Goal: Information Seeking & Learning: Learn about a topic

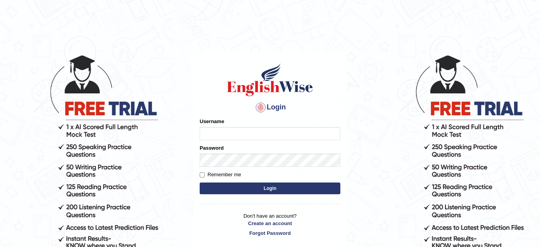
type input "karengonzalez"
drag, startPoint x: 0, startPoint y: 0, endPoint x: 292, endPoint y: 131, distance: 319.9
click at [292, 131] on input "karengonzalez" at bounding box center [270, 133] width 141 height 13
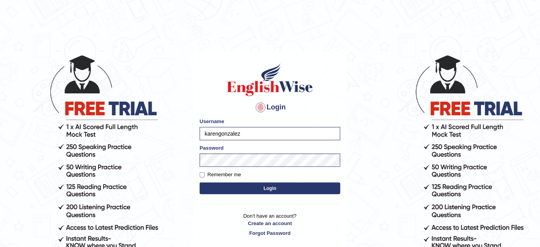
click at [287, 186] on button "Login" at bounding box center [270, 189] width 141 height 12
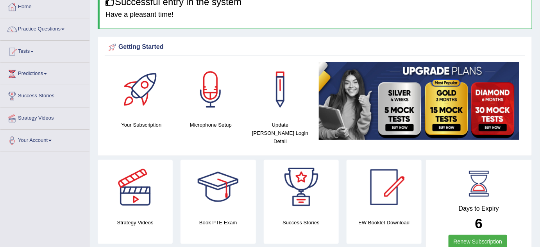
scroll to position [32, 0]
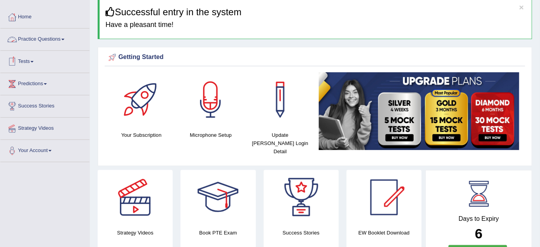
click at [65, 39] on span at bounding box center [62, 40] width 3 height 2
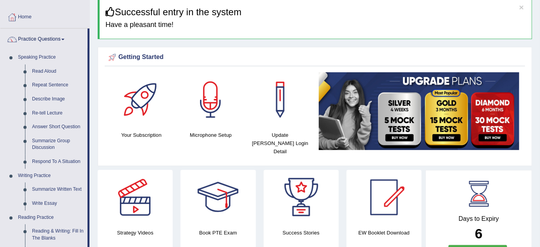
drag, startPoint x: 88, startPoint y: 118, endPoint x: 90, endPoint y: 138, distance: 19.6
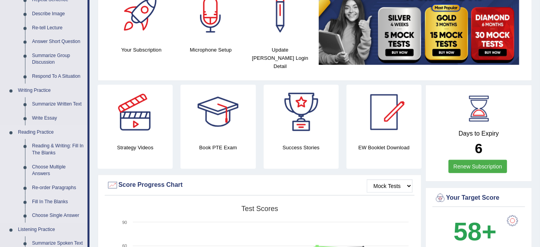
scroll to position [132, 0]
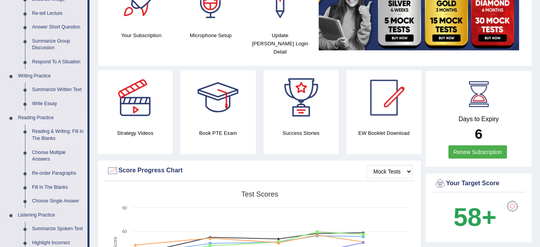
click at [54, 129] on link "Reading & Writing: Fill In The Blanks" at bounding box center [58, 135] width 59 height 21
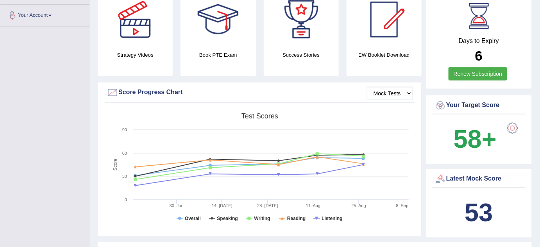
scroll to position [269, 0]
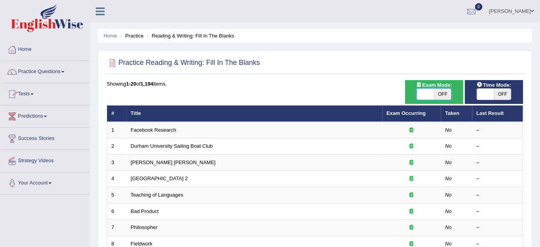
click at [426, 92] on span at bounding box center [425, 94] width 17 height 11
checkbox input "true"
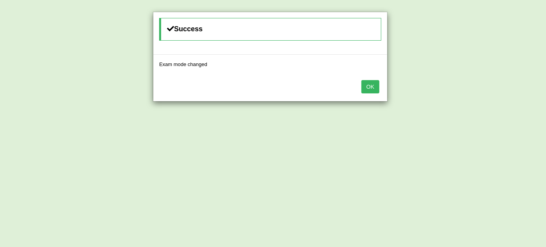
click at [369, 89] on button "OK" at bounding box center [370, 86] width 18 height 13
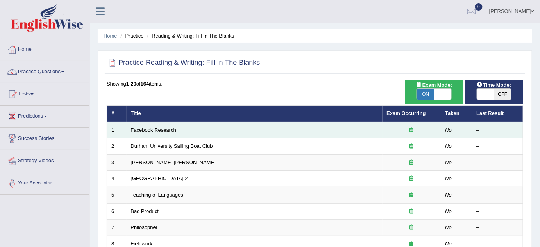
click at [167, 130] on link "Facebook Research" at bounding box center [153, 130] width 45 height 6
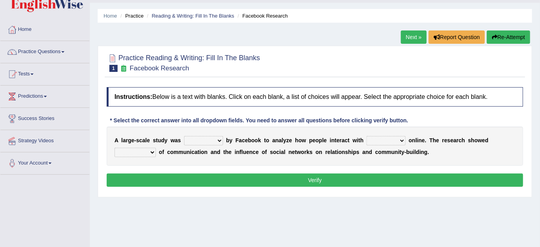
scroll to position [36, 0]
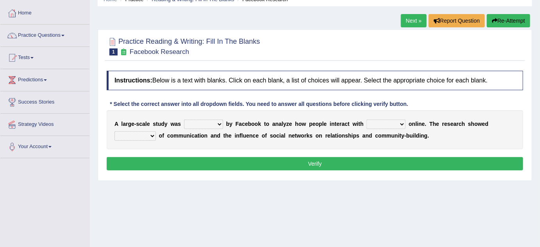
click at [217, 124] on select "surveyed had asked made" at bounding box center [203, 124] width 39 height 9
select select "made"
click at [184, 120] on select "surveyed had asked made" at bounding box center [203, 124] width 39 height 9
click at [389, 129] on div "A l a r g e - s c a l e s t u d y w a s surveyed had asked made b y F a c e b o…" at bounding box center [315, 129] width 417 height 39
click at [395, 123] on select "together all each other another" at bounding box center [386, 124] width 39 height 9
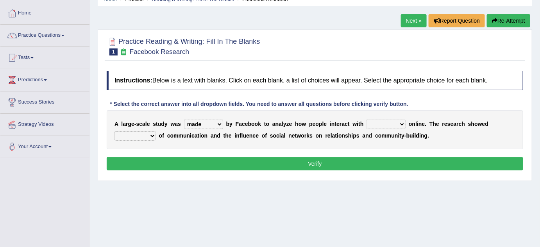
select select "each other"
click at [367, 120] on select "together all each other another" at bounding box center [386, 124] width 39 height 9
click at [152, 134] on select "advantages standards fellowships patterns" at bounding box center [135, 135] width 41 height 9
select select "standards"
click at [115, 131] on select "advantages standards fellowships patterns" at bounding box center [135, 135] width 41 height 9
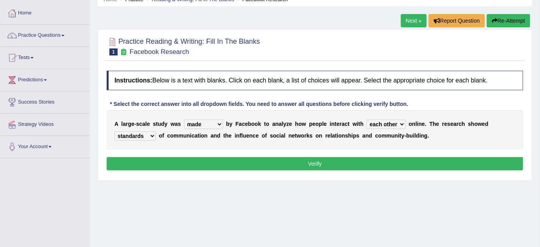
click at [220, 159] on button "Verify" at bounding box center [315, 163] width 417 height 13
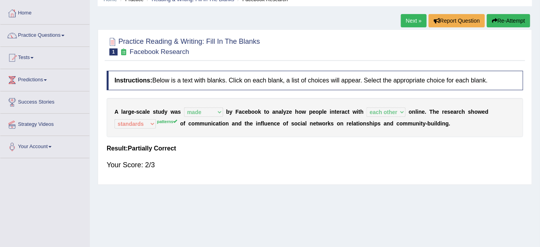
click at [410, 22] on link "Next »" at bounding box center [414, 20] width 26 height 13
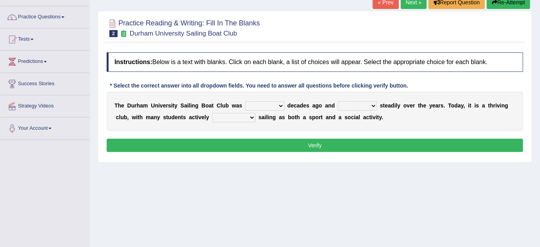
scroll to position [67, 0]
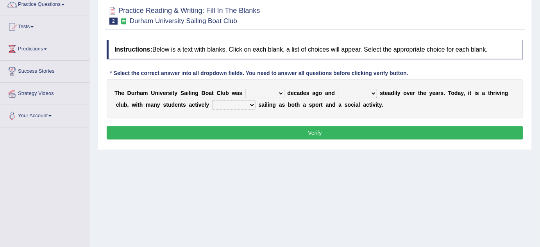
click at [272, 92] on select "found fund founded find" at bounding box center [265, 93] width 39 height 9
select select "founded"
click at [246, 89] on select "found fund founded find" at bounding box center [265, 93] width 39 height 9
click at [363, 95] on select "grow growing has grown grown" at bounding box center [357, 93] width 39 height 9
select select "grown"
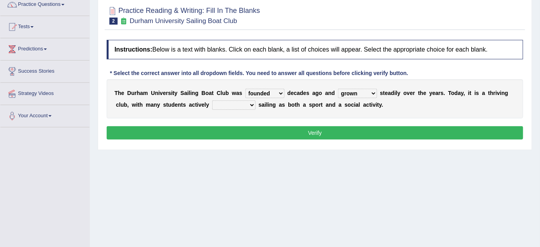
click at [338, 89] on select "grow growing has grown grown" at bounding box center [357, 93] width 39 height 9
click at [233, 106] on select "enjoy enjoyed are enjoying enjoying" at bounding box center [233, 104] width 43 height 9
click at [212, 100] on select "enjoy enjoyed are enjoying enjoying" at bounding box center [233, 104] width 43 height 9
click at [253, 102] on select "enjoy enjoyed are enjoying enjoying" at bounding box center [233, 104] width 43 height 9
click at [234, 156] on div "Home Practice Reading & Writing: Fill In The Blanks Durham University Sailing B…" at bounding box center [315, 128] width 450 height 391
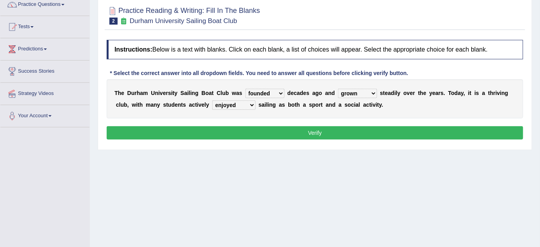
click at [248, 102] on select "enjoy enjoyed are enjoying enjoying" at bounding box center [233, 104] width 43 height 9
select select "enjoying"
click at [212, 100] on select "enjoy enjoyed are enjoying enjoying" at bounding box center [233, 104] width 43 height 9
click at [260, 133] on button "Verify" at bounding box center [315, 132] width 417 height 13
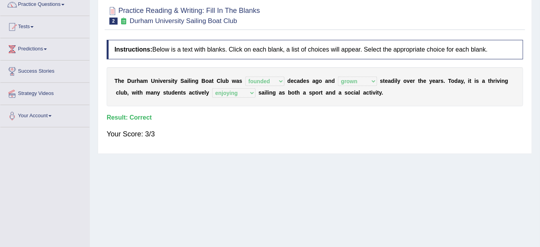
scroll to position [32, 0]
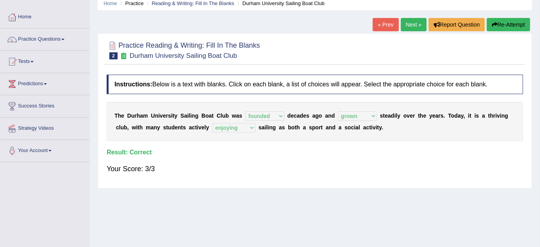
click at [410, 23] on link "Next »" at bounding box center [414, 24] width 26 height 13
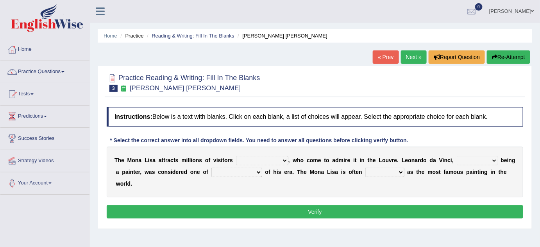
click at [250, 161] on select "around the year the all year all year round per year" at bounding box center [262, 160] width 52 height 9
select select "per year"
click at [236, 156] on select "around the year the all year all year round per year" at bounding box center [262, 160] width 52 height 9
click at [495, 161] on select "rather than as much as as well as as long as" at bounding box center [477, 160] width 41 height 9
select select "as long as"
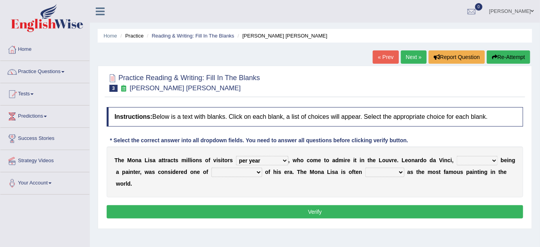
click at [457, 156] on select "rather than as much as as well as as long as" at bounding box center [477, 160] width 41 height 9
click at [237, 165] on div "T h e M o n a L i s a a t t r a c t s m i l l i o n s o f v i s i t o r s aroun…" at bounding box center [315, 172] width 417 height 51
click at [238, 172] on select "better artists artist the better artist the best artists" at bounding box center [237, 172] width 51 height 9
select select "the best artists"
click at [212, 168] on select "better artists artist the better artist the best artists" at bounding box center [237, 172] width 51 height 9
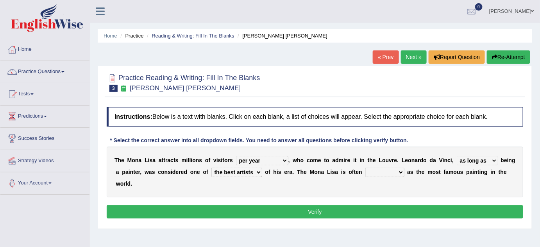
click at [395, 175] on select "classified suggested predicted described" at bounding box center [385, 172] width 39 height 9
select select "classified"
click at [366, 168] on select "classified suggested predicted described" at bounding box center [385, 172] width 39 height 9
click at [383, 208] on button "Verify" at bounding box center [315, 211] width 417 height 13
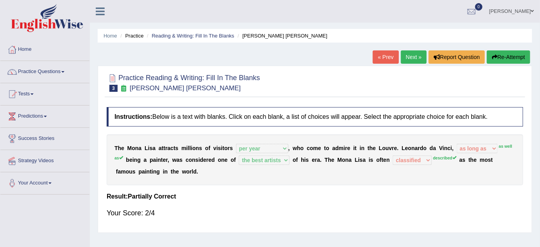
click at [408, 57] on link "Next »" at bounding box center [414, 56] width 26 height 13
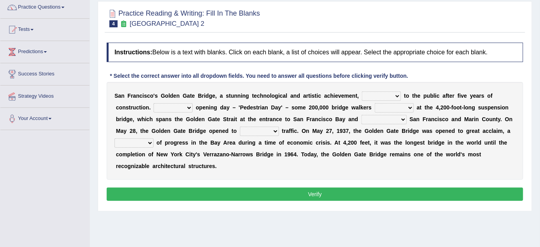
scroll to position [74, 0]
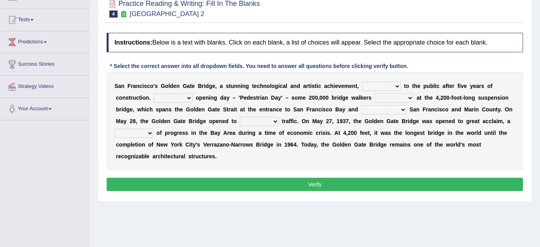
click at [396, 90] on select "opens closes appears equals" at bounding box center [381, 86] width 39 height 9
select select "opens"
click at [362, 82] on select "opens closes appears equals" at bounding box center [381, 86] width 39 height 9
click at [188, 97] on select "On During Since When" at bounding box center [173, 97] width 39 height 9
select select "During"
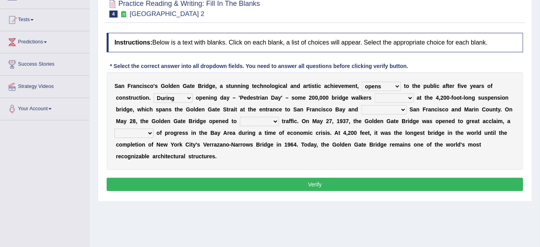
click at [154, 93] on select "On During Since When" at bounding box center [173, 97] width 39 height 9
click at [386, 97] on select "stationed looked marveled laughed" at bounding box center [394, 97] width 39 height 9
select select "stationed"
click at [375, 93] on select "stationed looked marveled laughed" at bounding box center [394, 97] width 39 height 9
click at [378, 108] on select "separates connects channels differentiates" at bounding box center [384, 109] width 45 height 9
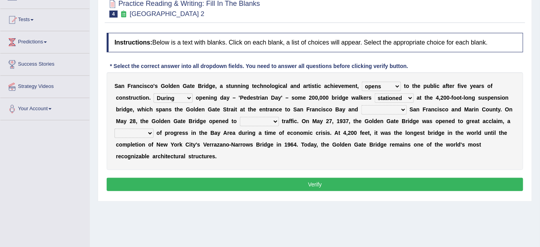
select select "connects"
click at [362, 105] on select "separates connects channels differentiates" at bounding box center [384, 109] width 45 height 9
click at [390, 134] on b "s" at bounding box center [389, 133] width 3 height 6
click at [265, 120] on select "aquatic vehicular airborne watertight" at bounding box center [259, 121] width 39 height 9
select select "vehicular"
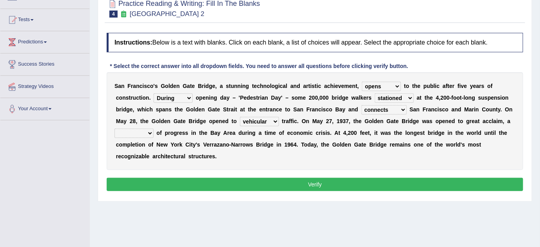
click at [240, 117] on select "aquatic vehicular airborne watertight" at bounding box center [259, 121] width 39 height 9
click at [149, 133] on select "denial symbol technique yield" at bounding box center [134, 133] width 39 height 9
select select "symbol"
click at [115, 129] on select "denial symbol technique yield" at bounding box center [134, 133] width 39 height 9
click at [310, 186] on button "Verify" at bounding box center [315, 184] width 417 height 13
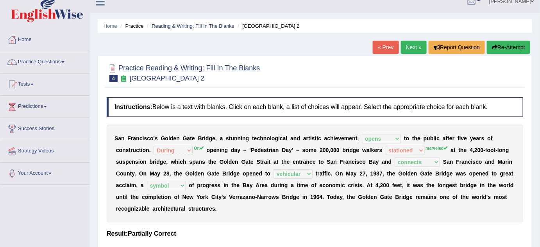
scroll to position [0, 0]
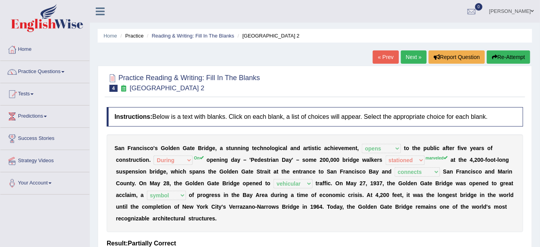
click at [413, 56] on link "Next »" at bounding box center [414, 56] width 26 height 13
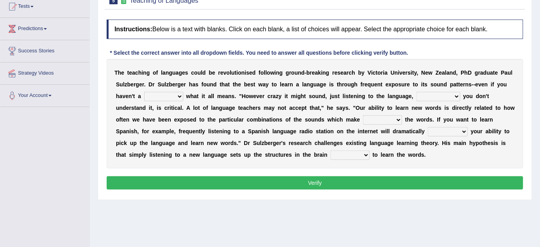
scroll to position [92, 0]
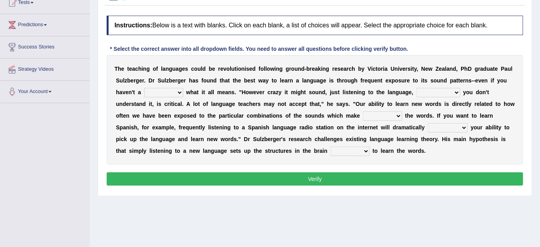
click at [176, 92] on select "dew claw clue due" at bounding box center [163, 92] width 39 height 9
select select "clue"
click at [144, 88] on select "dew claw clue due" at bounding box center [163, 92] width 39 height 9
click at [436, 92] on select "but also all together even though if so" at bounding box center [439, 92] width 44 height 9
select select "even though"
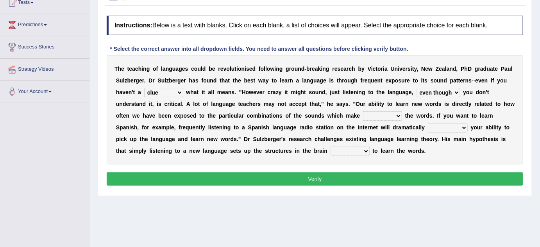
click at [417, 88] on select "but also all together even though if so" at bounding box center [439, 92] width 44 height 9
click at [378, 116] on select "down up of on" at bounding box center [382, 115] width 39 height 9
select select "down"
click at [363, 111] on select "down up of on" at bounding box center [382, 115] width 39 height 9
click at [459, 128] on select "evaluate exaggerate describe boost" at bounding box center [448, 127] width 40 height 9
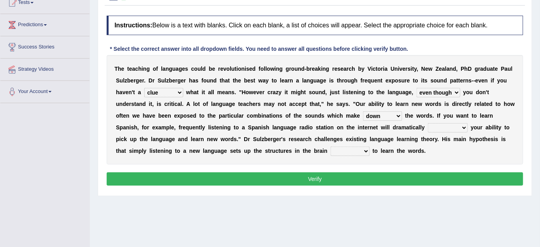
select select "boost"
click at [428, 123] on select "evaluate exaggerate describe boost" at bounding box center [448, 127] width 40 height 9
click at [373, 148] on b "t" at bounding box center [374, 151] width 2 height 6
click at [360, 149] on select "requiring required directed to require" at bounding box center [350, 151] width 39 height 9
select select "directed"
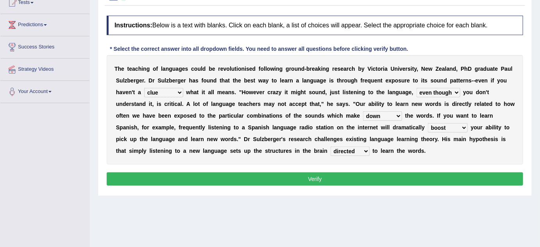
click at [331, 147] on select "requiring required directed to require" at bounding box center [350, 151] width 39 height 9
click at [360, 176] on button "Verify" at bounding box center [315, 178] width 417 height 13
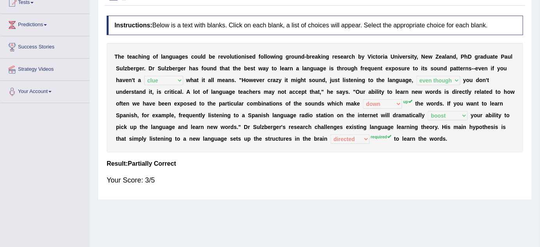
scroll to position [0, 0]
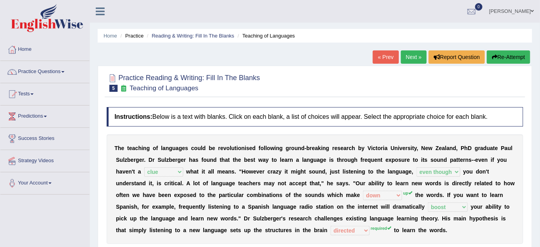
click at [410, 54] on link "Next »" at bounding box center [414, 56] width 26 height 13
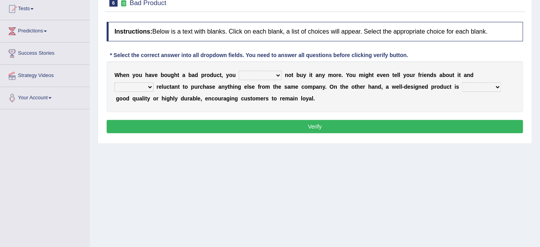
scroll to position [86, 0]
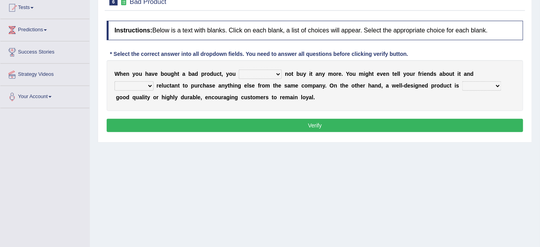
click at [257, 75] on select "would have should have should" at bounding box center [260, 74] width 43 height 9
select select "should"
click at [239, 70] on select "would have should have should" at bounding box center [260, 74] width 43 height 9
click at [154, 81] on select "is are be being" at bounding box center [134, 85] width 39 height 9
select select "be"
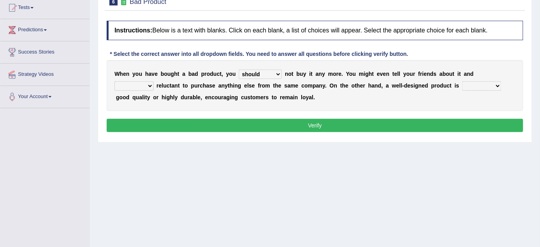
click at [154, 81] on select "is are be being" at bounding box center [134, 85] width 39 height 9
click at [463, 84] on select "both also neither either" at bounding box center [482, 85] width 39 height 9
select select "also"
click at [463, 81] on select "both also neither either" at bounding box center [482, 85] width 39 height 9
click at [414, 119] on button "Verify" at bounding box center [315, 125] width 417 height 13
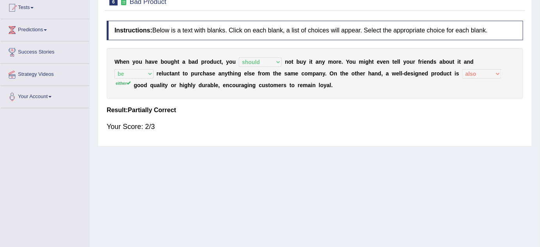
click at [540, 28] on div "Home Practice Reading & Writing: Fill In The Blanks Bad Product « Prev Next » R…" at bounding box center [315, 109] width 450 height 391
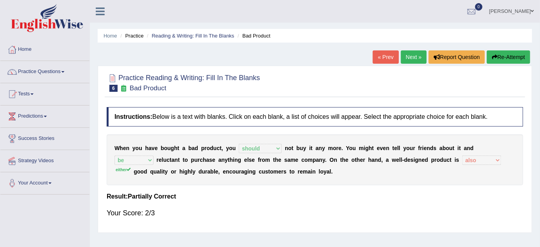
click at [410, 61] on link "Next »" at bounding box center [414, 56] width 26 height 13
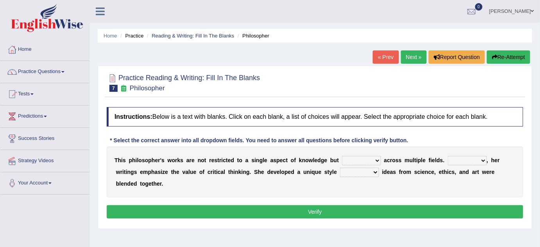
click at [365, 160] on select "constrain contain assemble extend" at bounding box center [361, 160] width 39 height 9
select select "constrain"
click at [342, 156] on select "constrain contain assemble extend" at bounding box center [361, 160] width 39 height 9
click at [468, 157] on select "Rather So Moreover Likely" at bounding box center [467, 160] width 39 height 9
select select "Moreover"
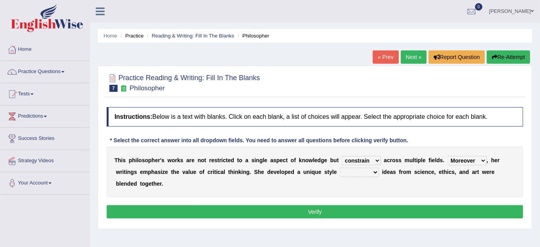
click at [448, 156] on select "Rather So Moreover Likely" at bounding box center [467, 160] width 39 height 9
click at [359, 169] on select "in that that which in which" at bounding box center [359, 172] width 39 height 9
select select "in which"
click at [340, 168] on select "in that that which in which" at bounding box center [359, 172] width 39 height 9
click at [371, 206] on button "Verify" at bounding box center [315, 211] width 417 height 13
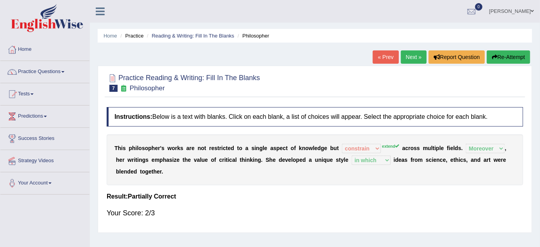
click at [407, 56] on link "Next »" at bounding box center [414, 56] width 26 height 13
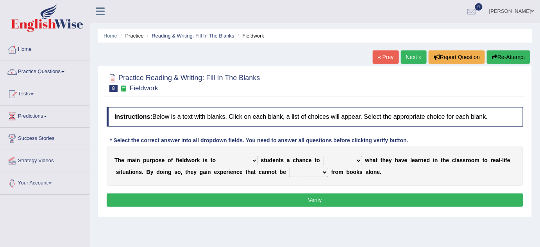
click at [237, 160] on select "resemble stow rave offer" at bounding box center [238, 160] width 39 height 9
select select "offer"
click at [219, 156] on select "resemble stow rave offer" at bounding box center [238, 160] width 39 height 9
click at [354, 161] on select "compare align apply dismount" at bounding box center [342, 160] width 39 height 9
select select "compare"
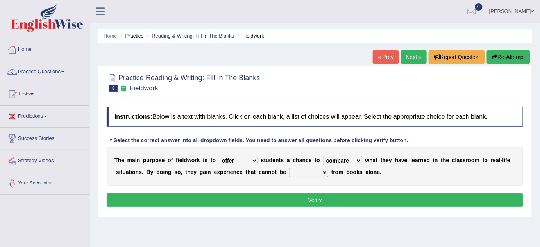
click at [323, 156] on select "compare align apply dismount" at bounding box center [342, 160] width 39 height 9
click at [312, 173] on select "originated prepared obtained touted" at bounding box center [308, 172] width 39 height 9
select select "obtained"
click at [289, 168] on select "originated prepared obtained touted" at bounding box center [308, 172] width 39 height 9
click at [336, 204] on button "Verify" at bounding box center [315, 200] width 417 height 13
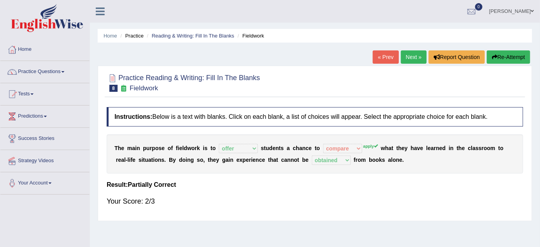
click at [416, 49] on div "Home Practice Reading & Writing: Fill In The Blanks Fieldwork « Prev Next » Rep…" at bounding box center [315, 195] width 450 height 391
click at [411, 61] on link "Next »" at bounding box center [414, 56] width 26 height 13
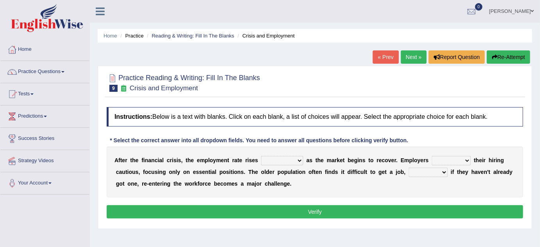
click at [292, 159] on select "normally conversely strenuously sharply" at bounding box center [282, 160] width 42 height 9
select select "normally"
click at [261, 156] on select "normally conversely strenuously sharply" at bounding box center [282, 160] width 42 height 9
click at [442, 159] on select "keeping kept keep are kept" at bounding box center [451, 160] width 39 height 9
select select "keeping"
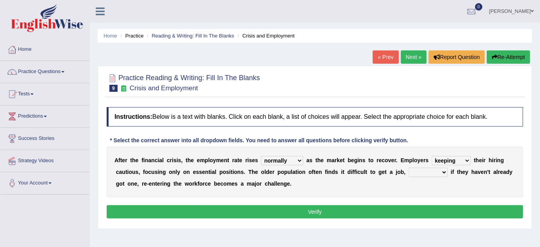
click at [432, 156] on select "keeping kept keep are kept" at bounding box center [451, 160] width 39 height 9
click at [419, 176] on select "although while then because" at bounding box center [428, 172] width 39 height 9
select select "although"
click at [409, 168] on select "although while then because" at bounding box center [428, 172] width 39 height 9
click at [389, 211] on button "Verify" at bounding box center [315, 211] width 417 height 13
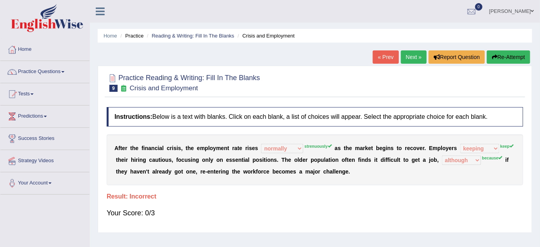
click at [411, 58] on link "Next »" at bounding box center [414, 56] width 26 height 13
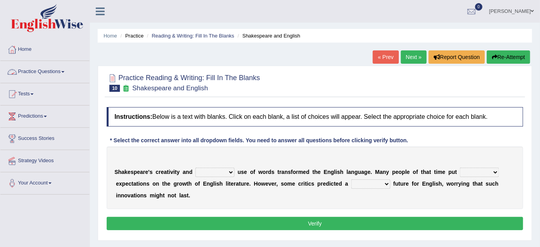
click at [63, 74] on link "Practice Questions" at bounding box center [44, 71] width 89 height 20
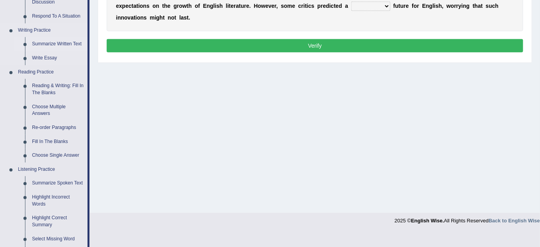
scroll to position [180, 0]
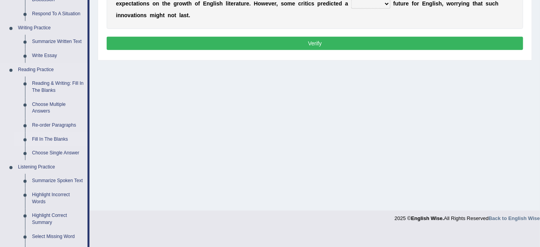
click at [56, 137] on link "Fill In The Blanks" at bounding box center [58, 140] width 59 height 14
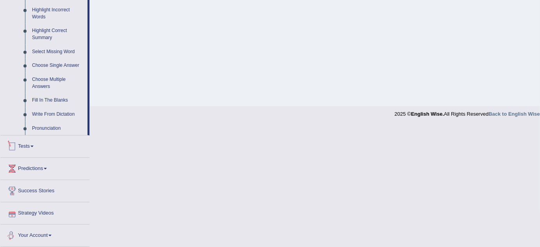
scroll to position [287, 0]
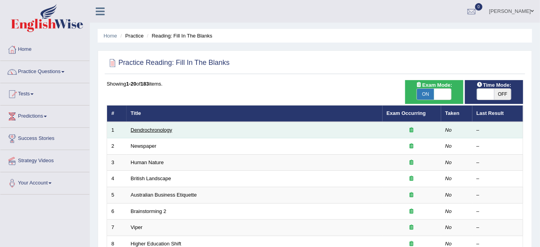
click at [163, 129] on link "Dendrochronology" at bounding box center [151, 130] width 41 height 6
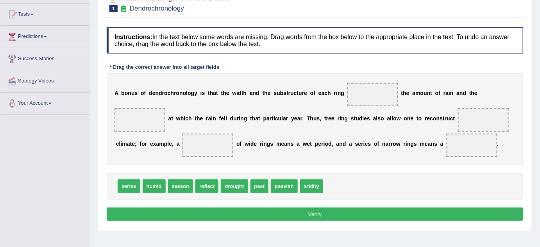
scroll to position [81, 0]
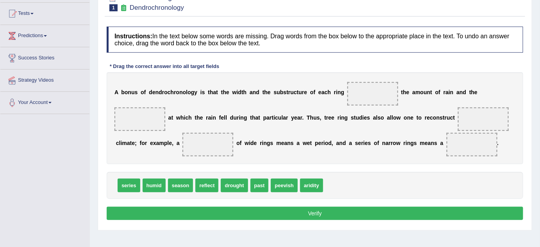
click at [211, 184] on span "reflect" at bounding box center [207, 186] width 23 height 14
click at [214, 177] on div "series humid season reflect drought past peevish aridity" at bounding box center [315, 185] width 417 height 27
drag, startPoint x: 211, startPoint y: 183, endPoint x: 380, endPoint y: 89, distance: 193.6
click at [163, 186] on span "humid" at bounding box center [154, 186] width 23 height 14
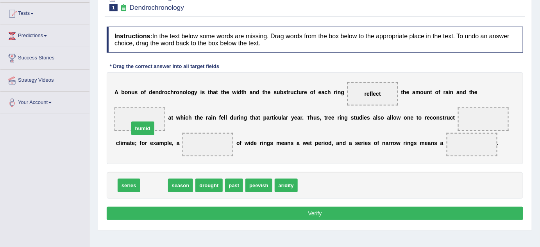
drag, startPoint x: 161, startPoint y: 184, endPoint x: 149, endPoint y: 127, distance: 57.8
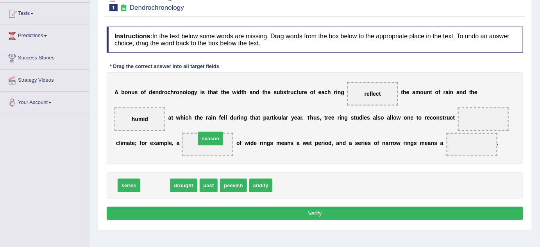
drag, startPoint x: 154, startPoint y: 186, endPoint x: 210, endPoint y: 139, distance: 73.0
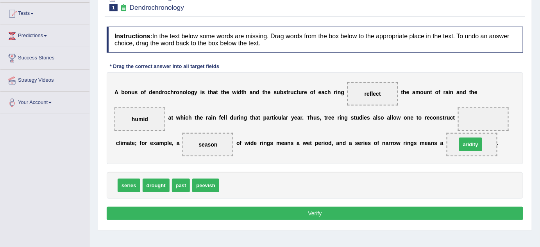
drag, startPoint x: 230, startPoint y: 186, endPoint x: 468, endPoint y: 145, distance: 241.3
drag, startPoint x: 184, startPoint y: 182, endPoint x: 468, endPoint y: 115, distance: 292.5
click at [349, 208] on button "Verify" at bounding box center [315, 213] width 417 height 13
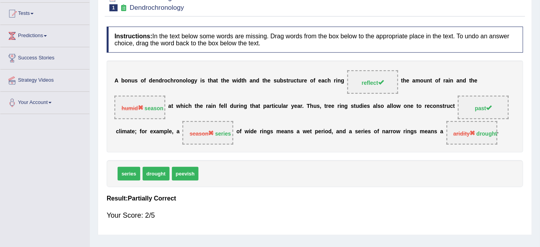
scroll to position [0, 0]
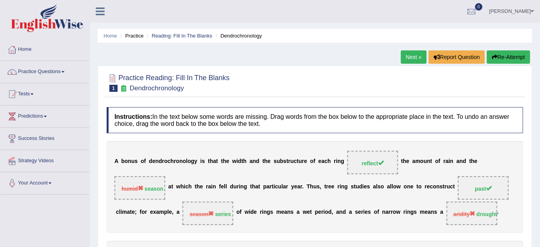
click at [414, 57] on link "Next »" at bounding box center [414, 56] width 26 height 13
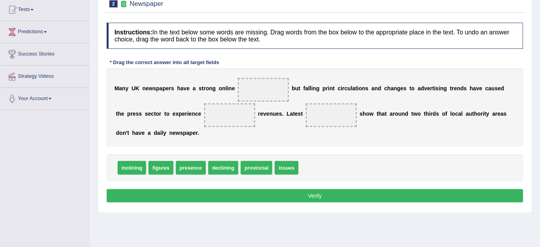
scroll to position [85, 0]
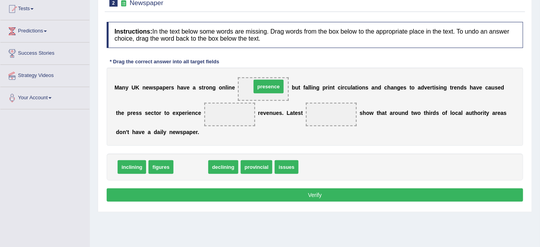
drag, startPoint x: 194, startPoint y: 167, endPoint x: 273, endPoint y: 85, distance: 113.9
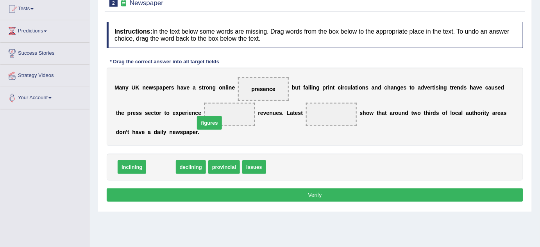
drag, startPoint x: 156, startPoint y: 165, endPoint x: 204, endPoint y: 121, distance: 65.6
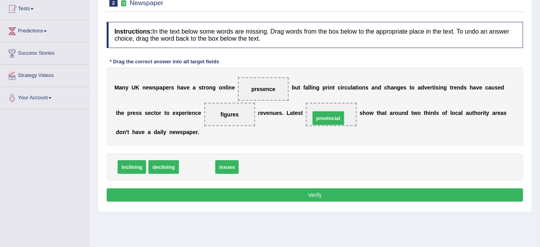
drag, startPoint x: 203, startPoint y: 165, endPoint x: 338, endPoint y: 117, distance: 143.1
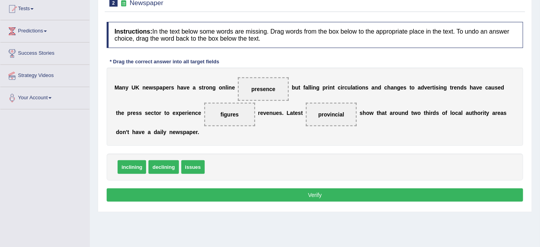
click at [310, 196] on button "Verify" at bounding box center [315, 194] width 417 height 13
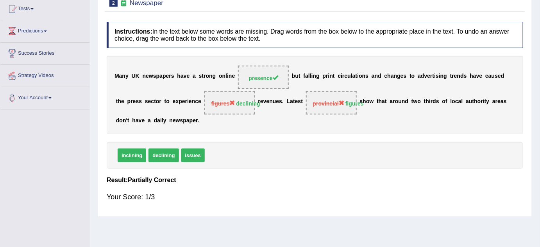
scroll to position [0, 0]
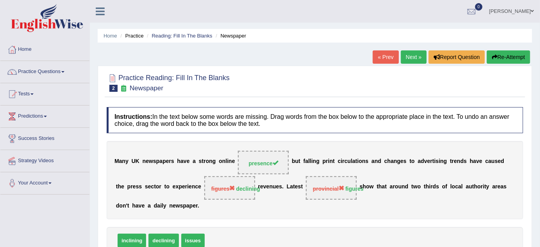
click at [409, 59] on link "Next »" at bounding box center [414, 56] width 26 height 13
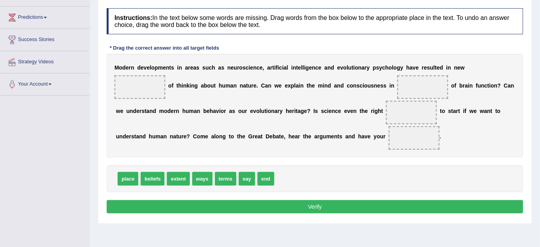
scroll to position [99, 0]
drag, startPoint x: 155, startPoint y: 177, endPoint x: 153, endPoint y: 112, distance: 64.6
click at [153, 112] on span "beliefs" at bounding box center [150, 115] width 24 height 14
drag, startPoint x: 153, startPoint y: 112, endPoint x: 133, endPoint y: 68, distance: 48.2
click at [133, 68] on div "Instructions: In the text below some words are missing. Drag words from the box…" at bounding box center [315, 111] width 421 height 215
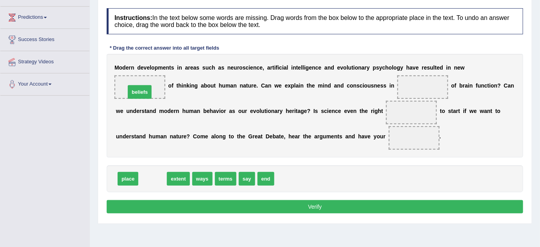
drag, startPoint x: 148, startPoint y: 180, endPoint x: 135, endPoint y: 93, distance: 87.8
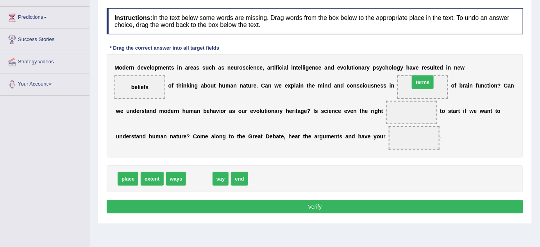
drag, startPoint x: 197, startPoint y: 179, endPoint x: 421, endPoint y: 82, distance: 243.6
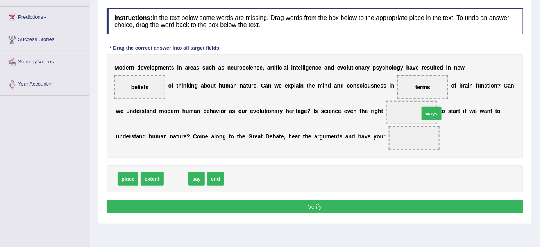
drag, startPoint x: 173, startPoint y: 178, endPoint x: 427, endPoint y: 113, distance: 262.1
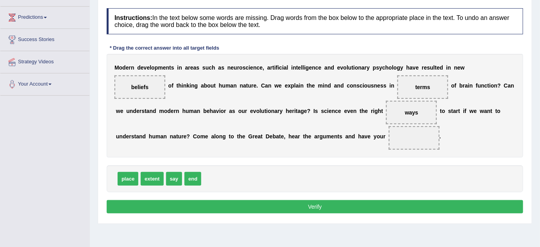
drag, startPoint x: 131, startPoint y: 176, endPoint x: 180, endPoint y: 165, distance: 50.8
drag, startPoint x: 191, startPoint y: 177, endPoint x: 430, endPoint y: 119, distance: 245.8
click at [430, 119] on span at bounding box center [411, 112] width 51 height 23
drag, startPoint x: 194, startPoint y: 176, endPoint x: 403, endPoint y: 112, distance: 218.7
click at [321, 204] on button "Verify" at bounding box center [315, 206] width 417 height 13
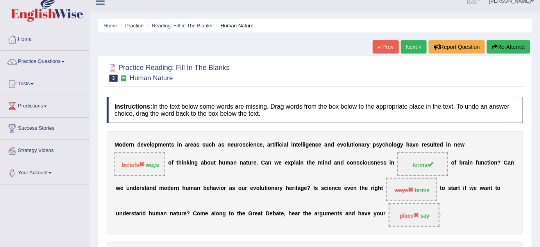
scroll to position [0, 0]
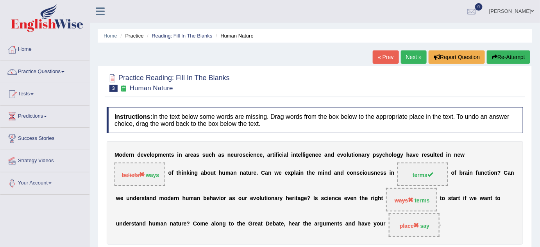
click at [410, 61] on link "Next »" at bounding box center [414, 56] width 26 height 13
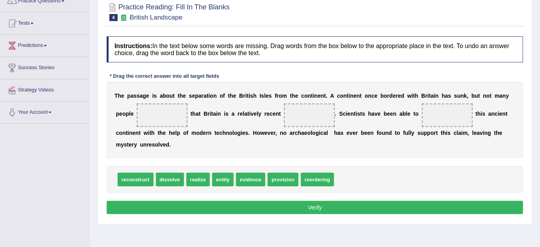
scroll to position [85, 0]
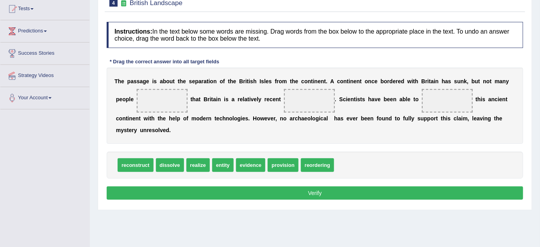
click at [305, 129] on div "T h e p a s s a g e i s a b o u t t h e s e p a r a t i o n o f t h e B r i t i…" at bounding box center [315, 106] width 417 height 76
drag, startPoint x: 205, startPoint y: 165, endPoint x: 177, endPoint y: 106, distance: 65.1
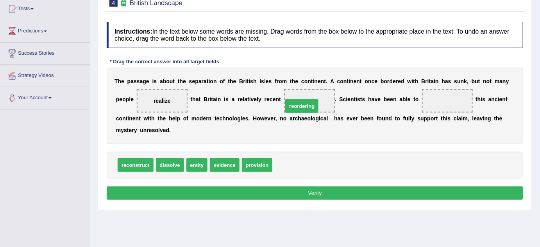
drag, startPoint x: 296, startPoint y: 169, endPoint x: 307, endPoint y: 109, distance: 60.0
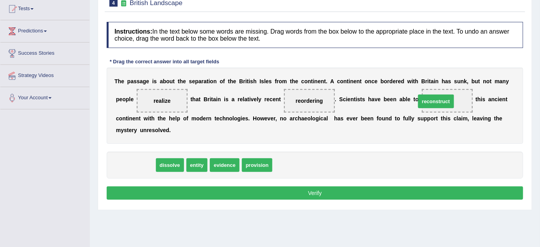
drag, startPoint x: 138, startPoint y: 165, endPoint x: 439, endPoint y: 101, distance: 307.4
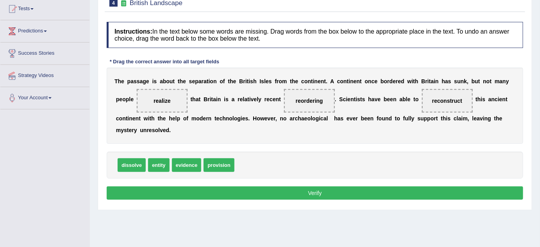
click at [340, 192] on button "Verify" at bounding box center [315, 193] width 417 height 13
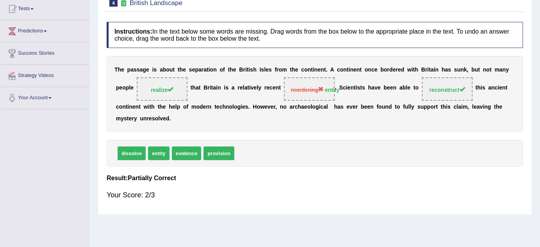
scroll to position [0, 0]
